Goal: Task Accomplishment & Management: Manage account settings

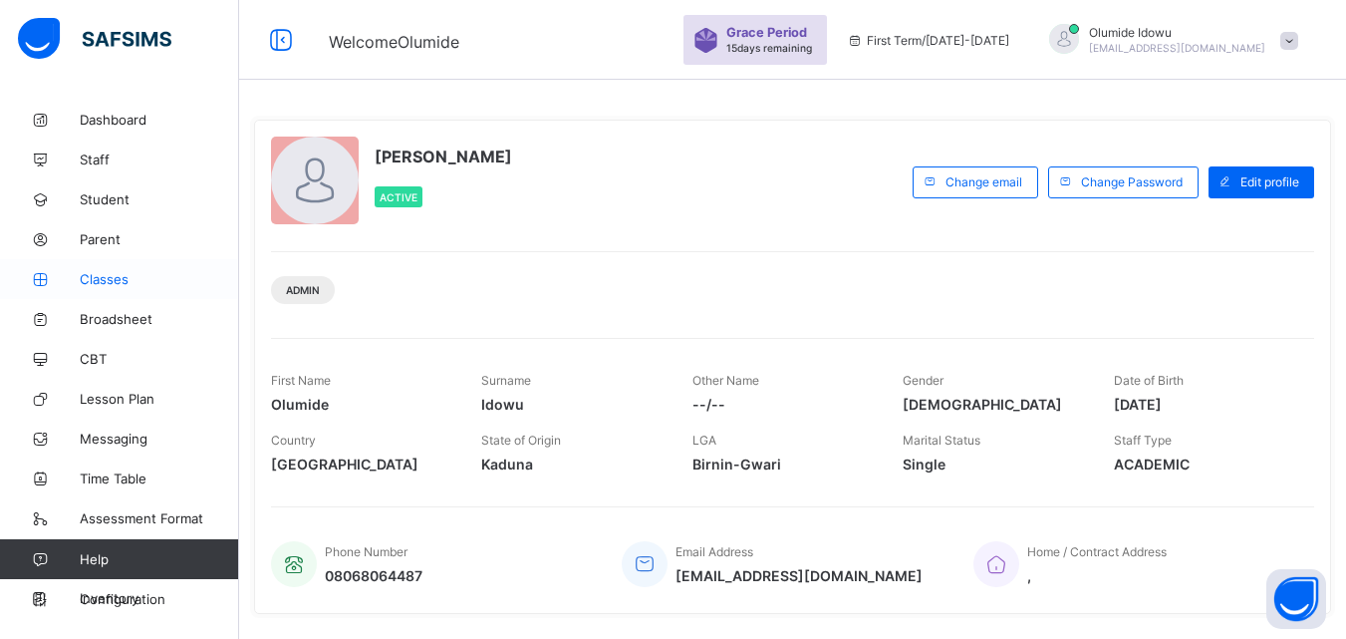
click at [107, 277] on span "Classes" at bounding box center [159, 279] width 159 height 16
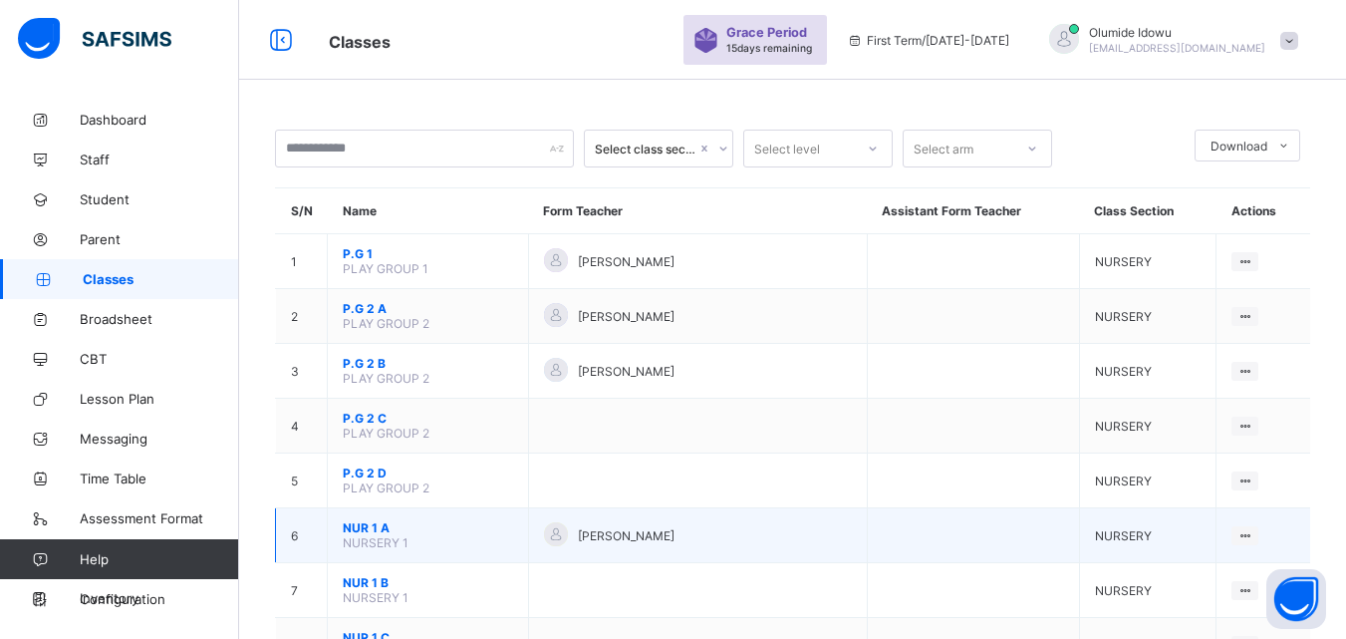
click at [366, 523] on span "NUR 1 A" at bounding box center [428, 527] width 170 height 15
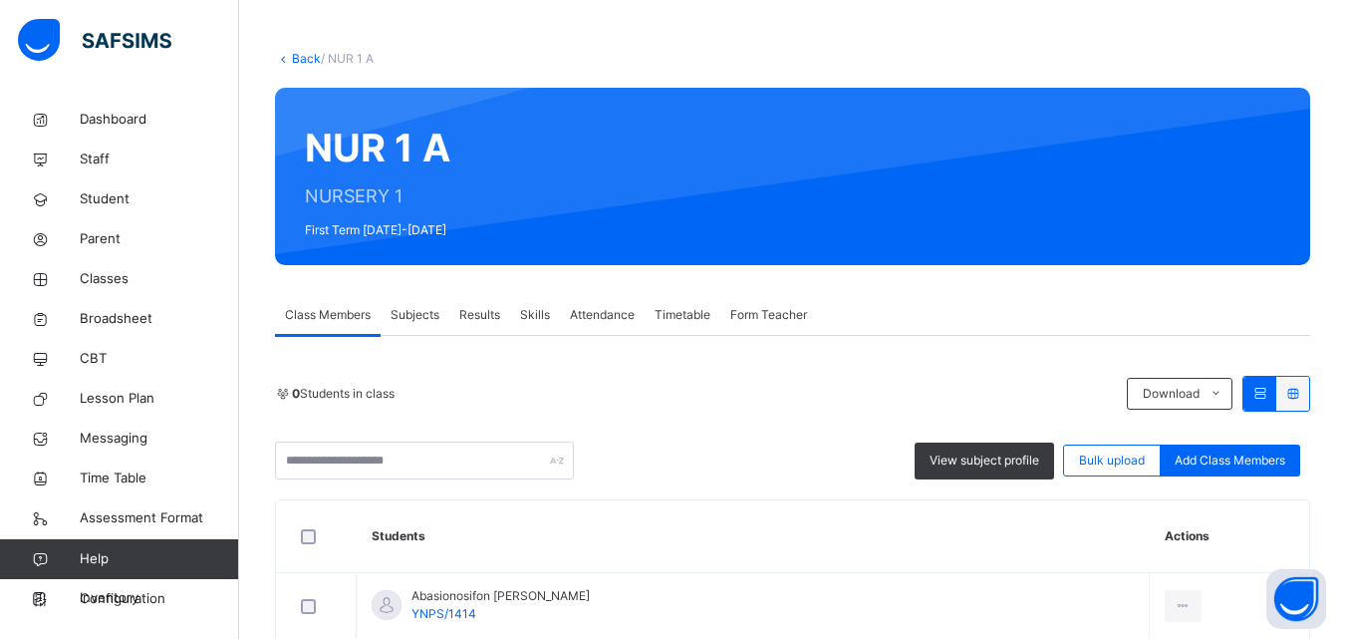
scroll to position [120, 0]
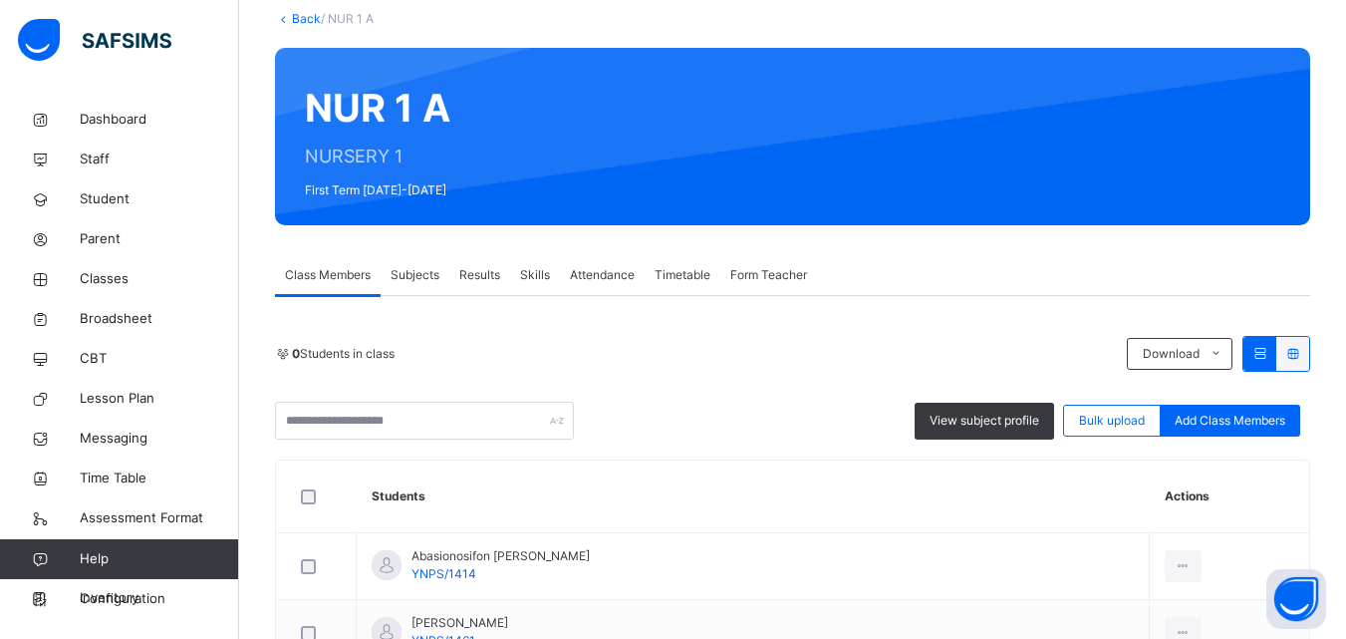
click at [466, 273] on span "Results" at bounding box center [479, 275] width 41 height 18
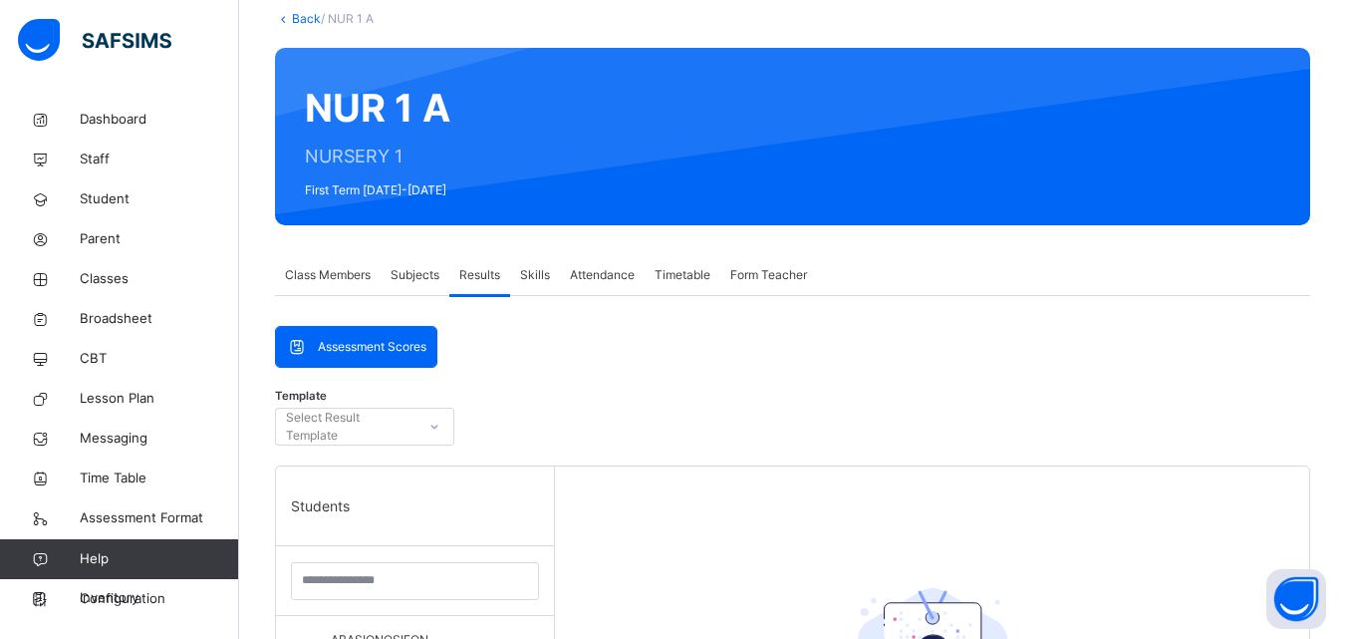
click at [600, 403] on div "Template Select Result Template" at bounding box center [792, 431] width 1035 height 68
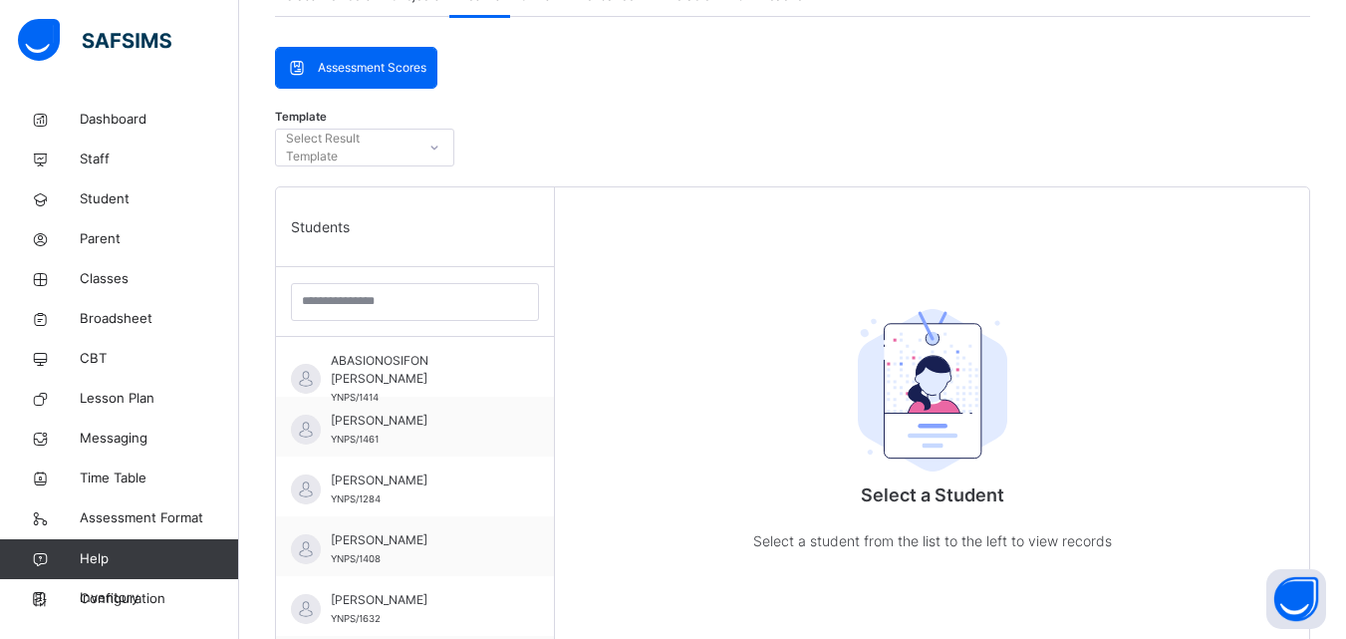
scroll to position [438, 0]
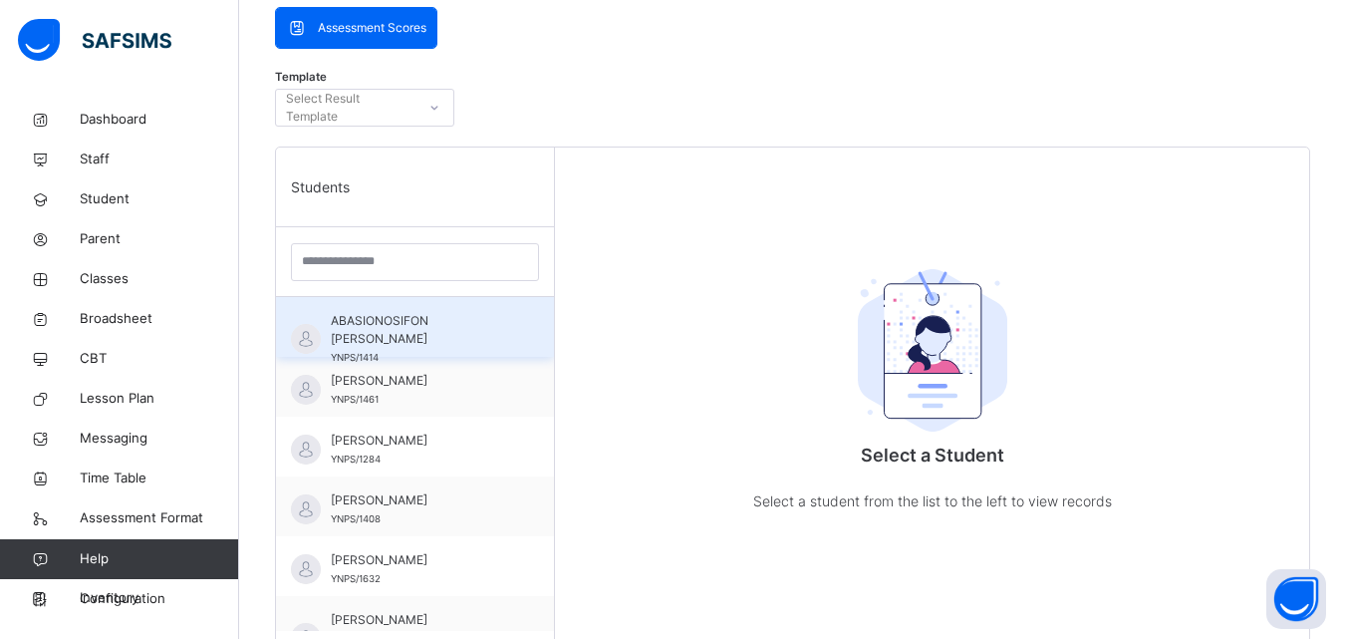
click at [417, 328] on span "ABASIONOSIFON [PERSON_NAME]" at bounding box center [420, 330] width 178 height 36
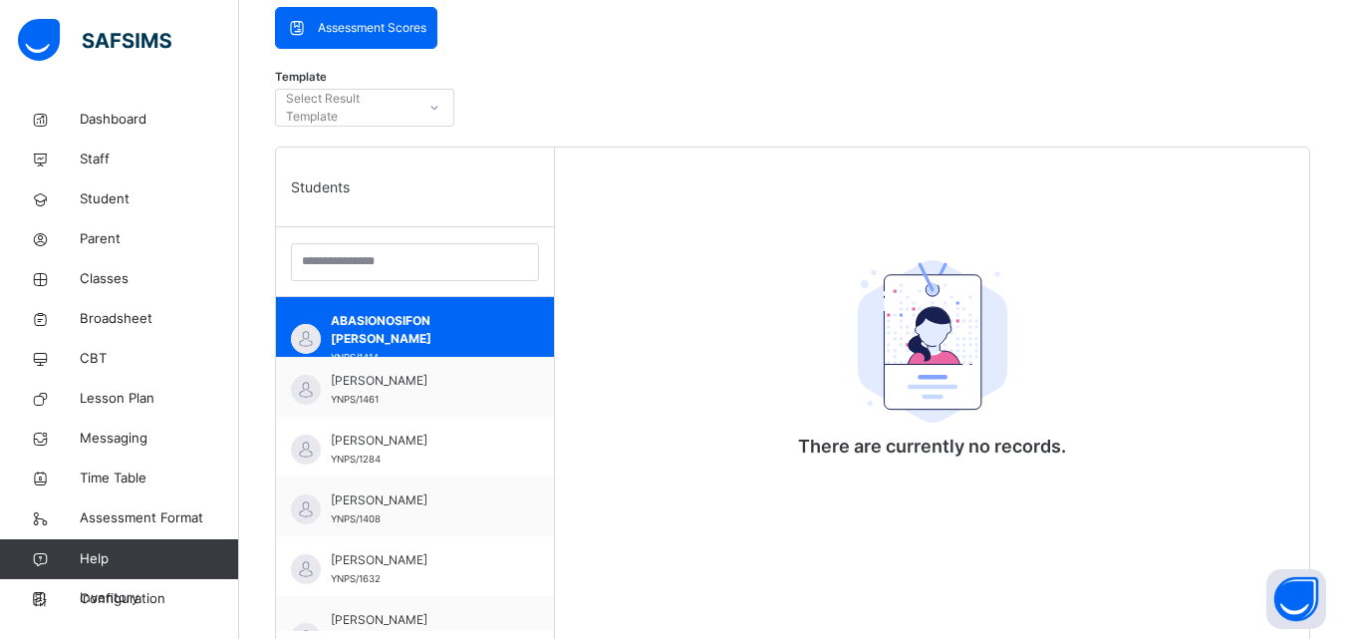
click at [596, 105] on div "Template Select Result Template" at bounding box center [792, 113] width 1035 height 68
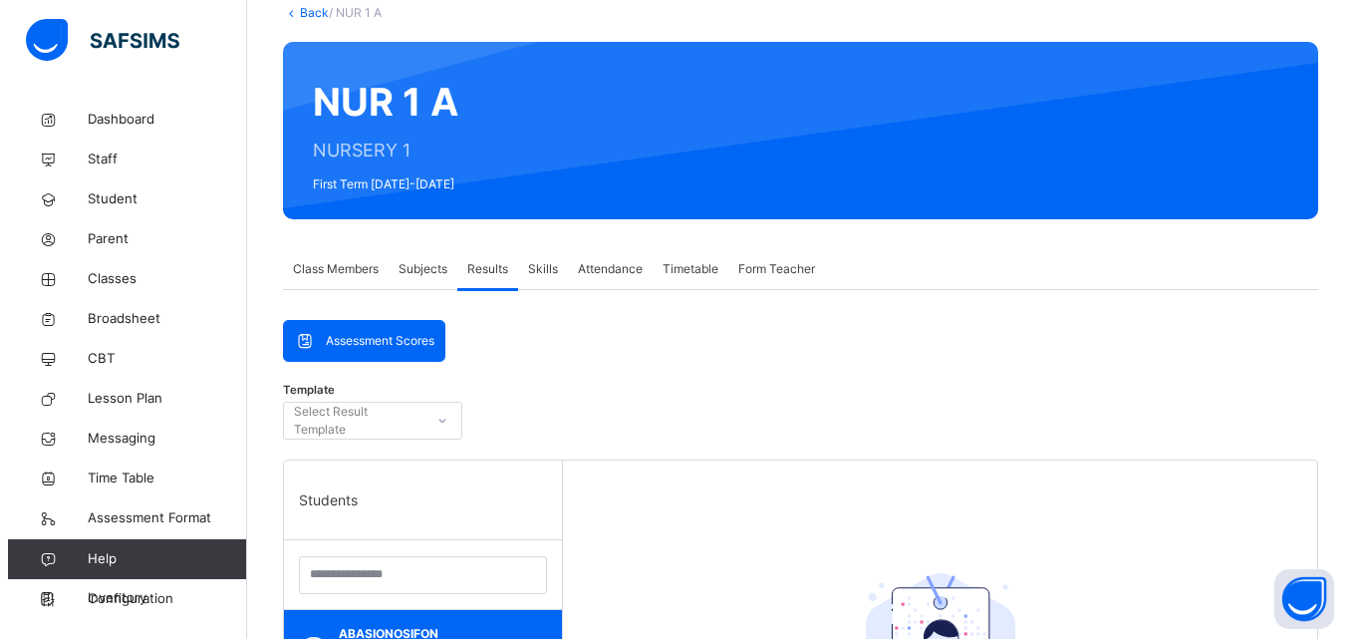
scroll to position [120, 0]
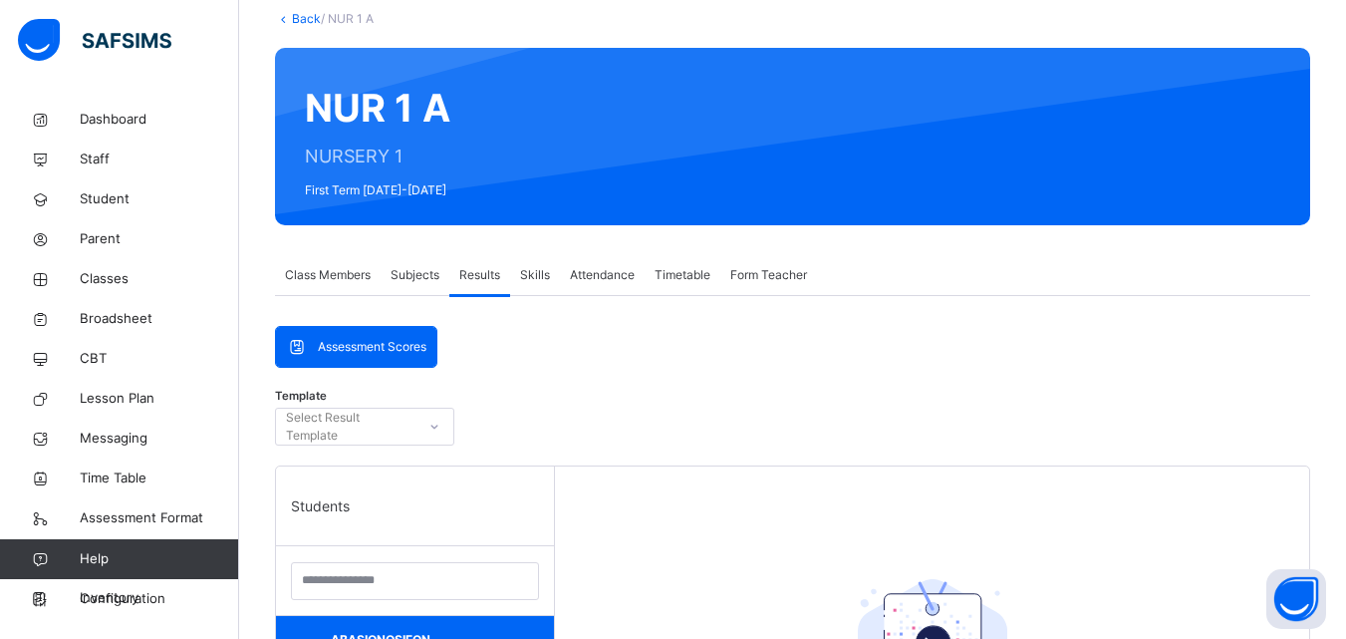
click at [784, 271] on span "Form Teacher" at bounding box center [768, 275] width 77 height 18
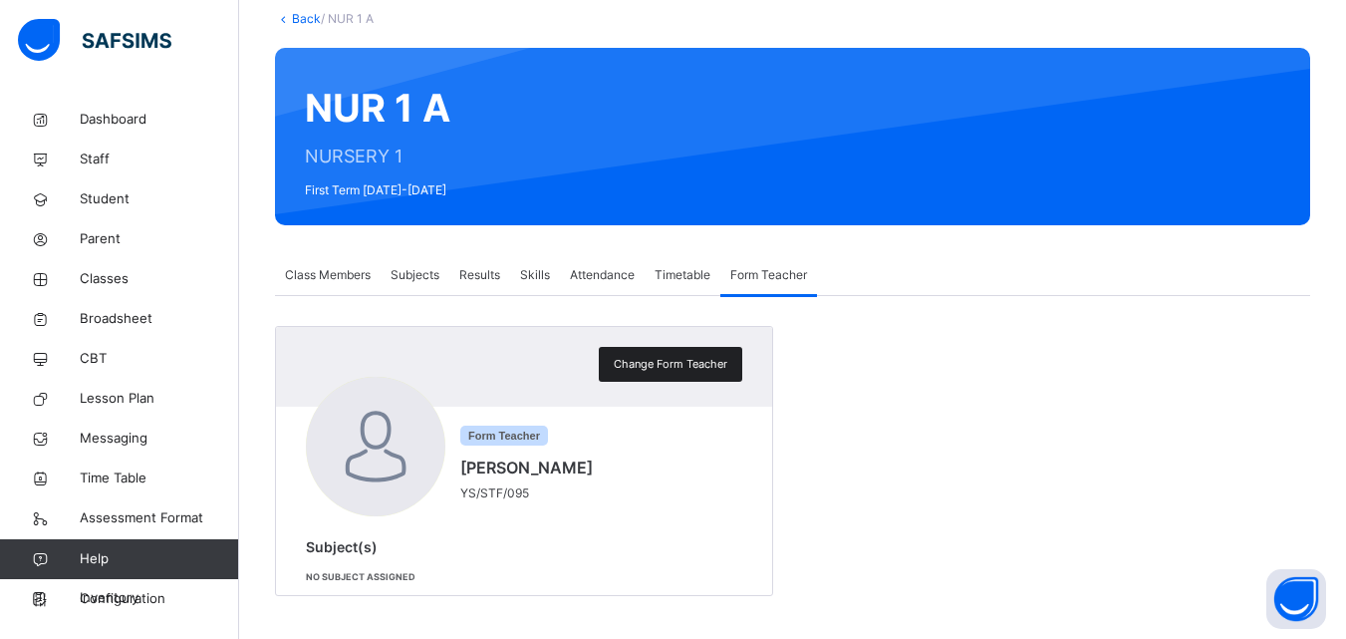
click at [690, 365] on span "Change Form Teacher" at bounding box center [671, 364] width 114 height 17
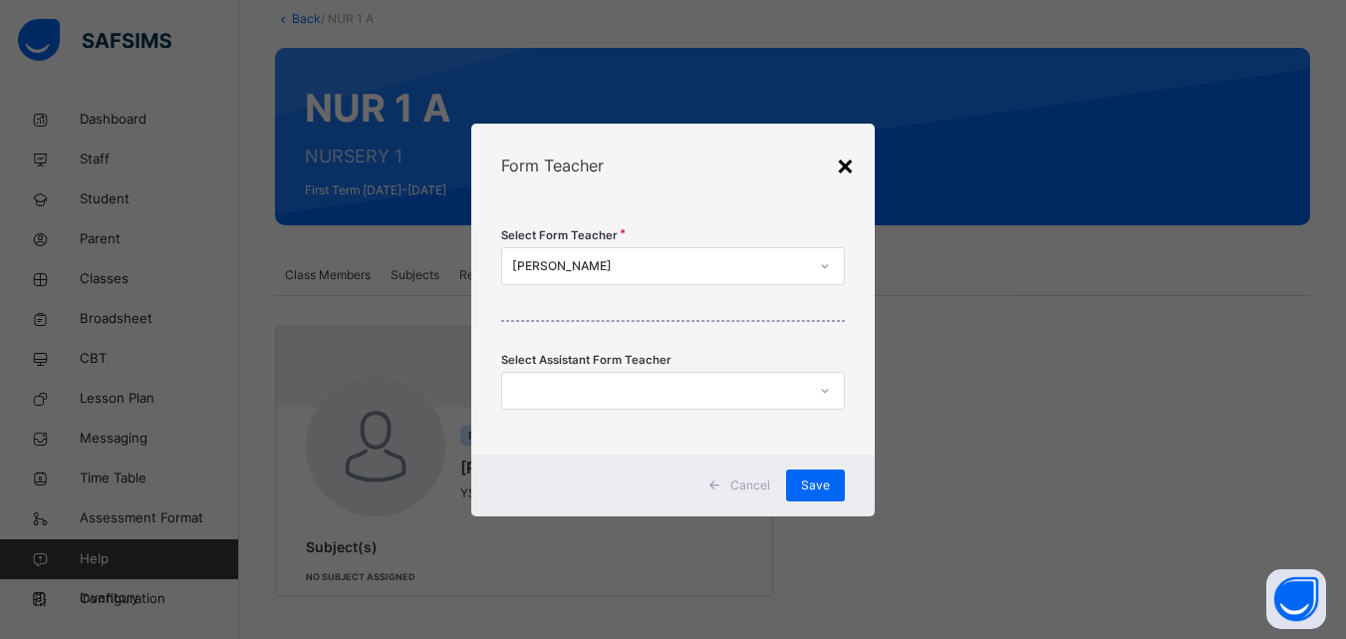
click at [846, 168] on div "×" at bounding box center [845, 164] width 19 height 42
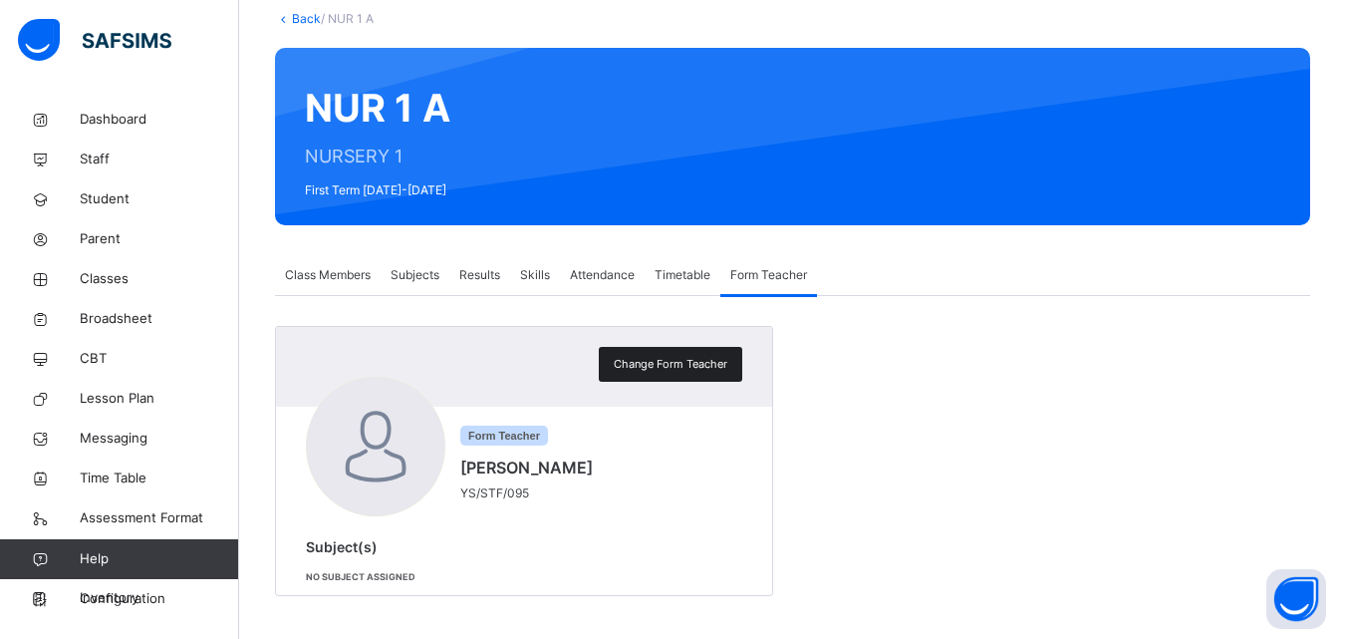
click at [702, 360] on span "Change Form Teacher" at bounding box center [671, 364] width 114 height 17
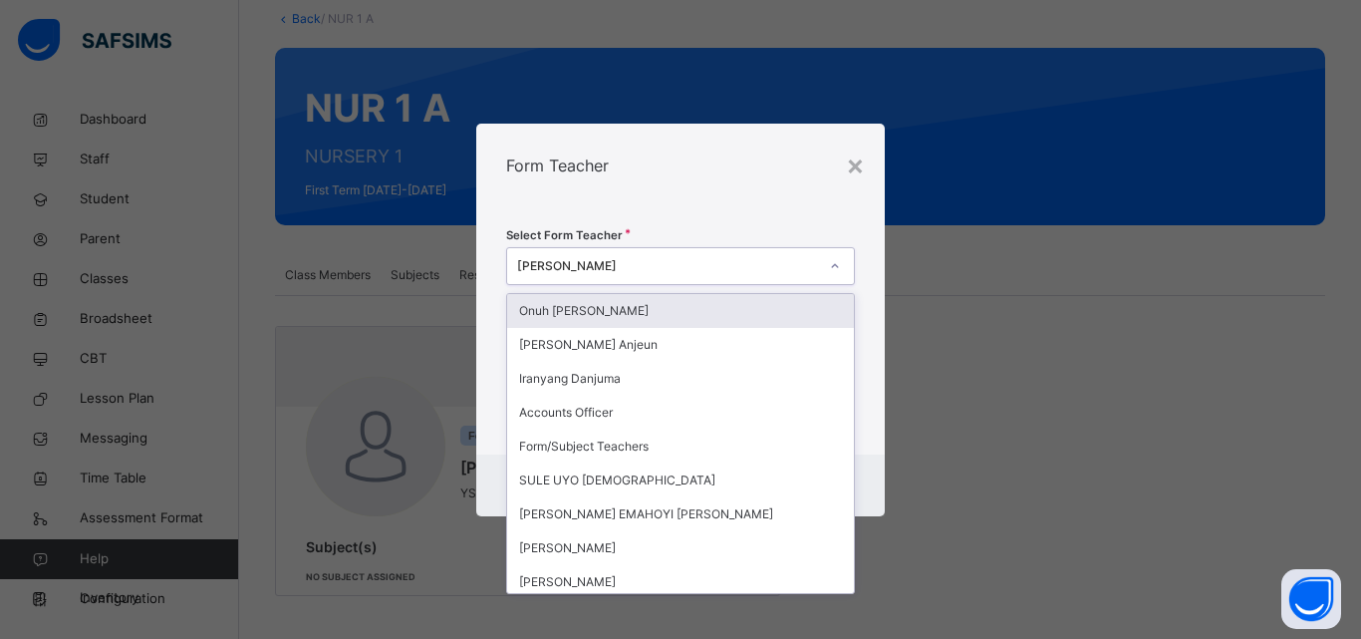
click at [718, 272] on div "[PERSON_NAME]" at bounding box center [667, 266] width 301 height 18
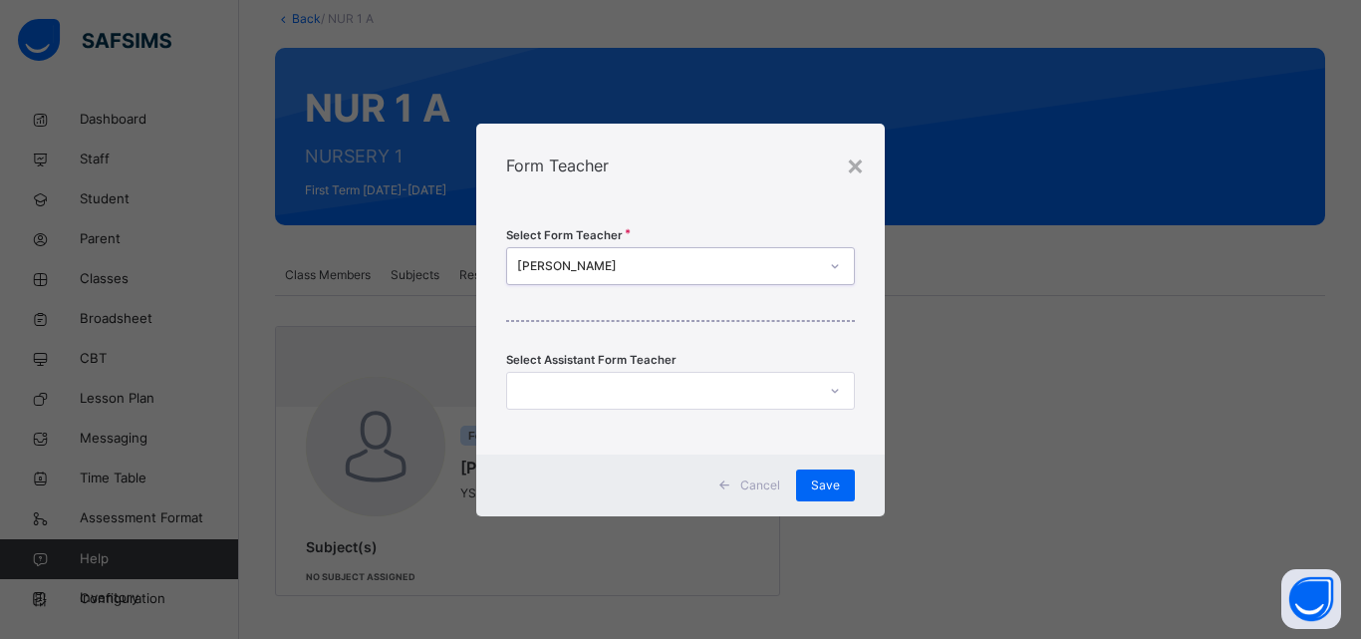
click at [718, 272] on div "[PERSON_NAME]" at bounding box center [667, 266] width 301 height 18
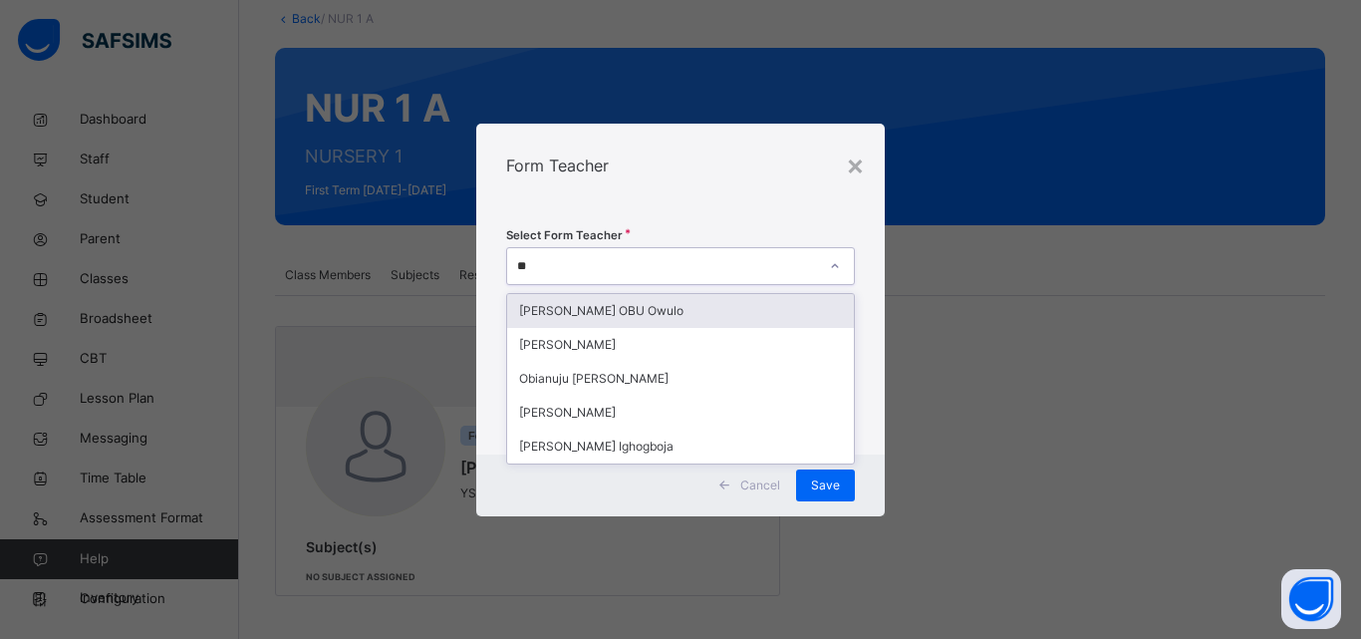
type input "***"
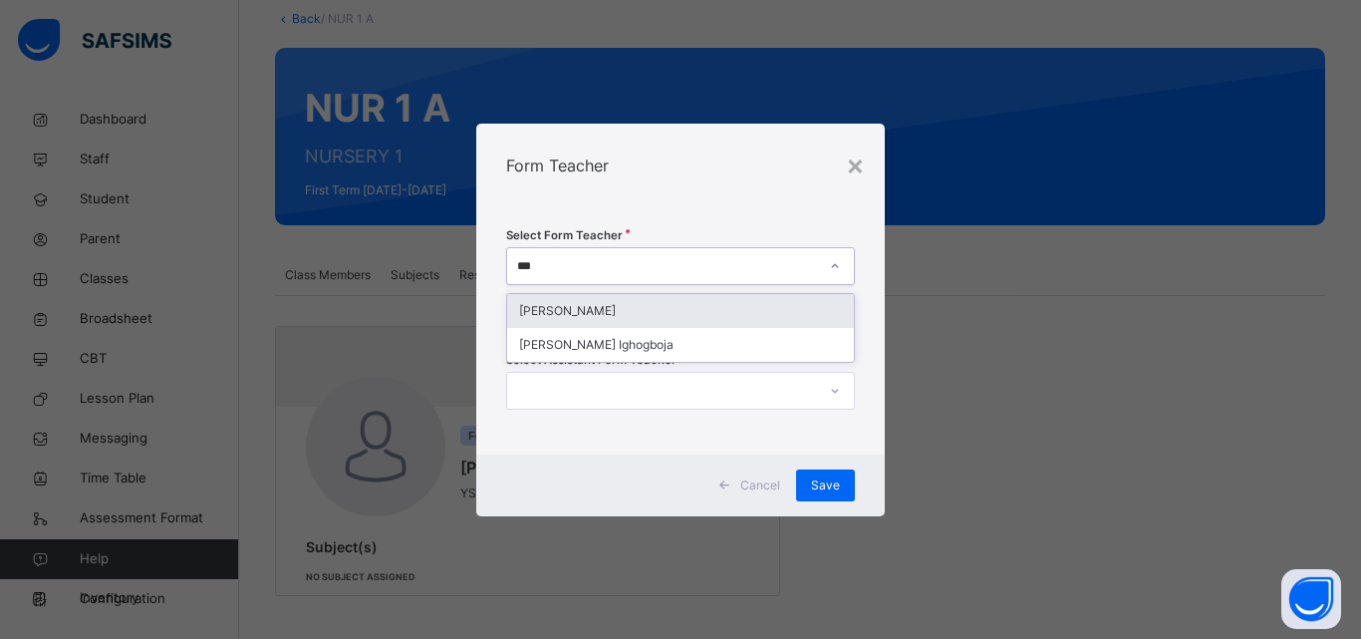
click at [662, 311] on div "[PERSON_NAME]" at bounding box center [680, 311] width 347 height 34
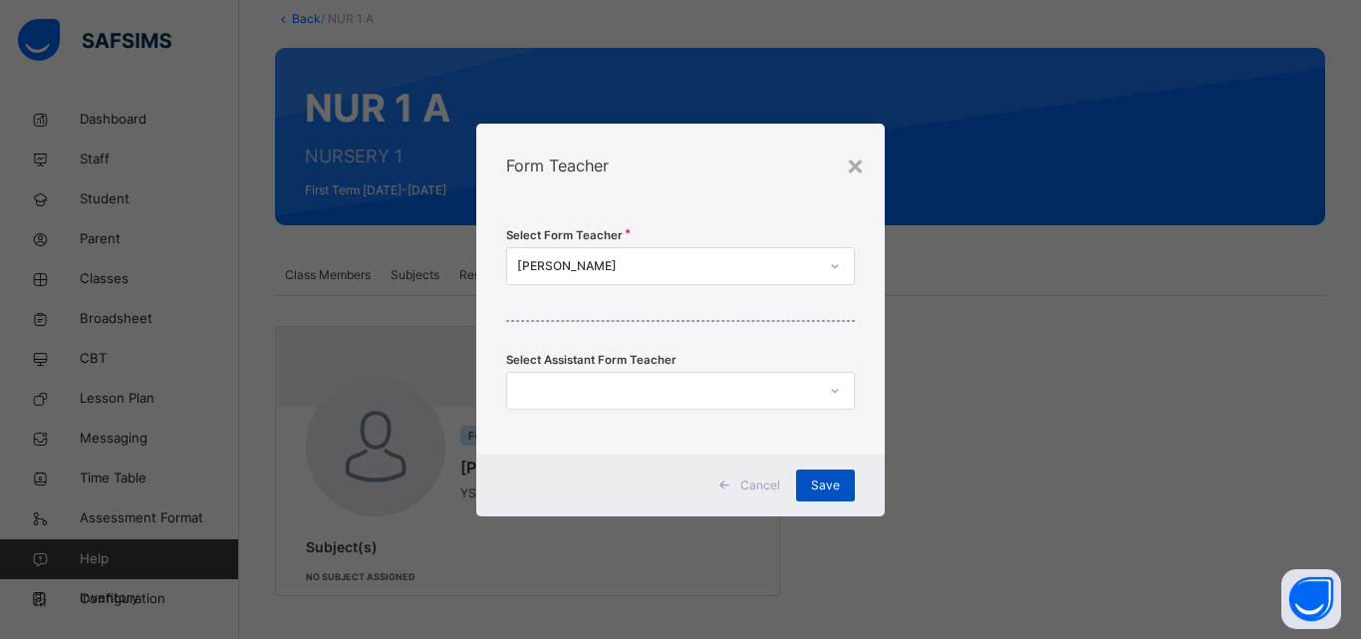
click at [809, 486] on div "Save" at bounding box center [825, 485] width 59 height 32
click at [823, 483] on div "Save" at bounding box center [825, 485] width 59 height 32
click at [830, 483] on span "Save" at bounding box center [825, 485] width 29 height 18
